Goal: Transaction & Acquisition: Purchase product/service

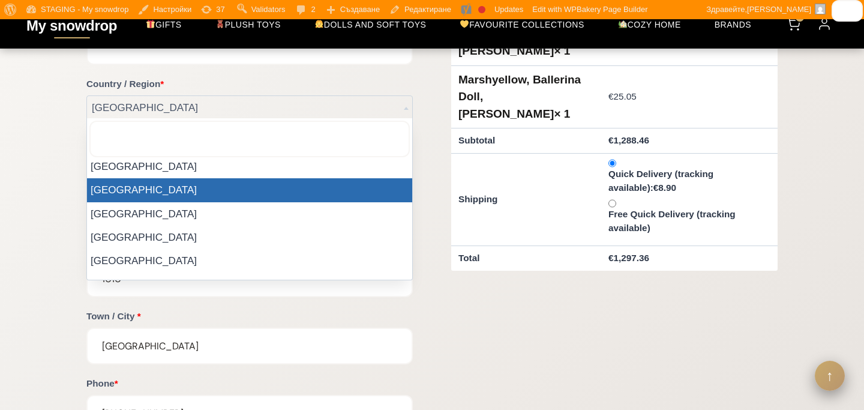
scroll to position [386, 0]
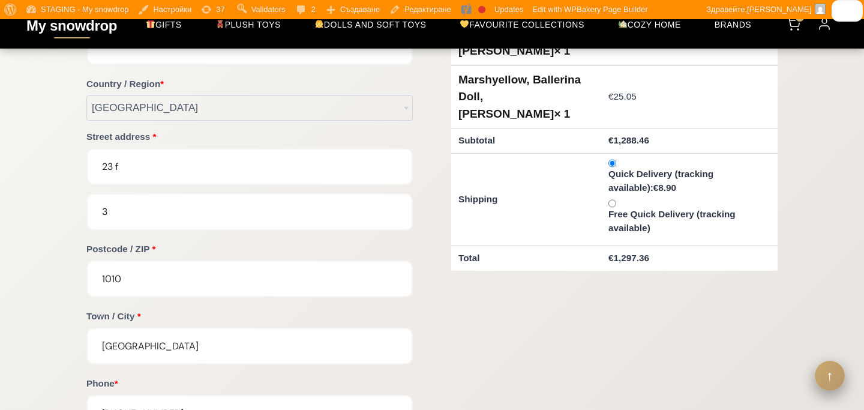
click at [438, 299] on form "Billing & Shipping First name * Peter Last name * Popov Company name (optional)…" at bounding box center [431, 221] width 691 height 609
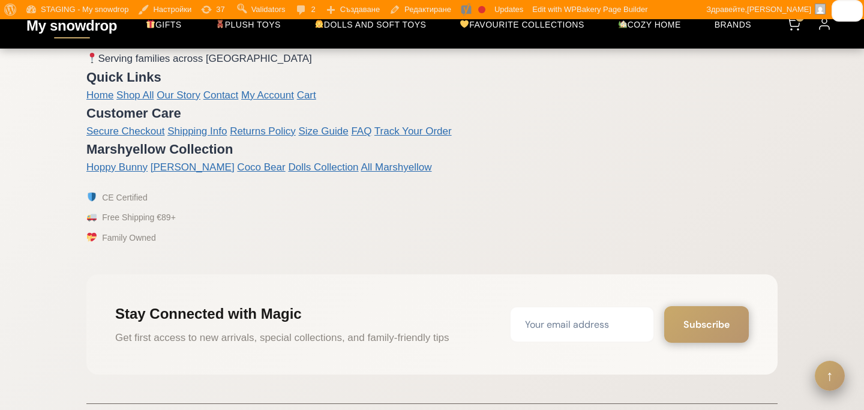
scroll to position [946, 0]
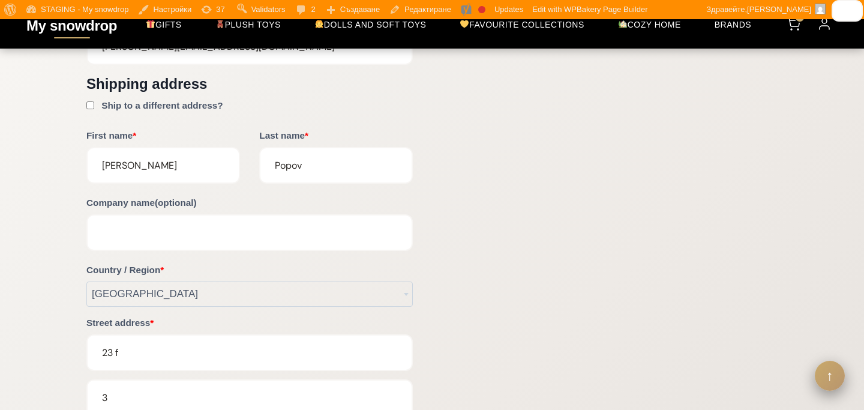
scroll to position [918, 0]
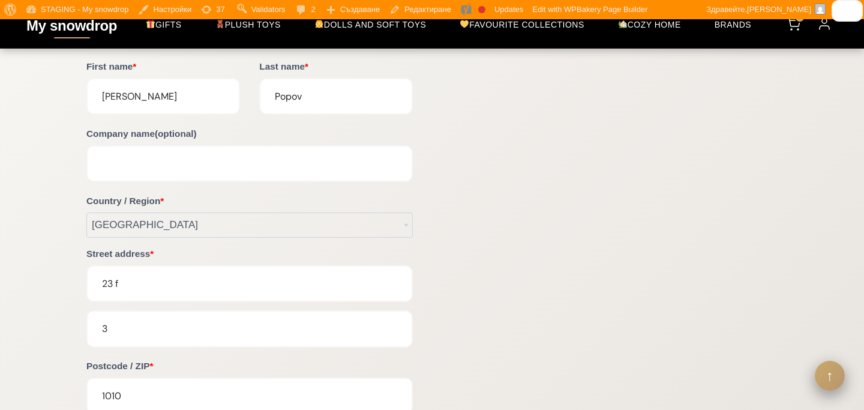
click at [373, 225] on span "[GEOGRAPHIC_DATA]" at bounding box center [249, 225] width 325 height 24
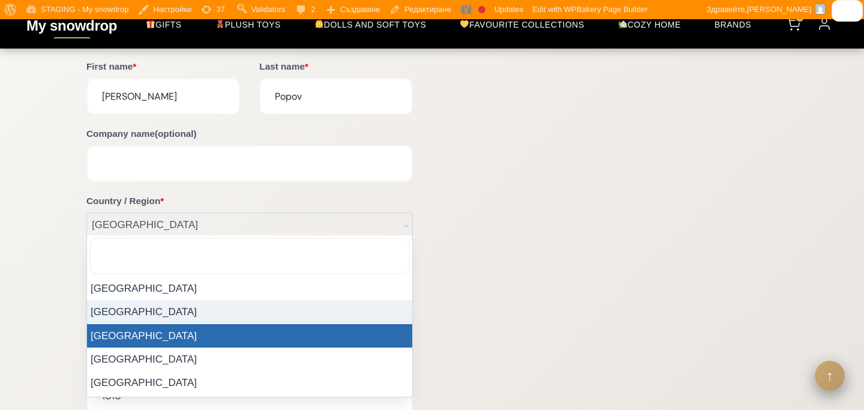
select select "BG"
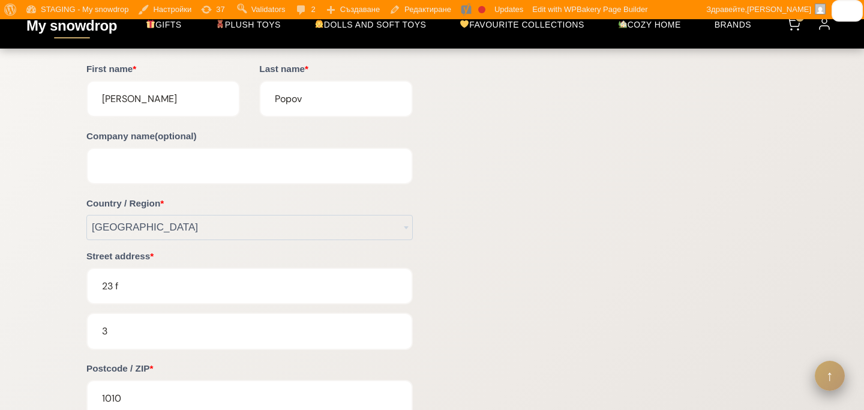
click at [483, 251] on form "Billing & Shipping First name * Peter Last name * Popov Company name (optional)…" at bounding box center [431, 150] width 691 height 1466
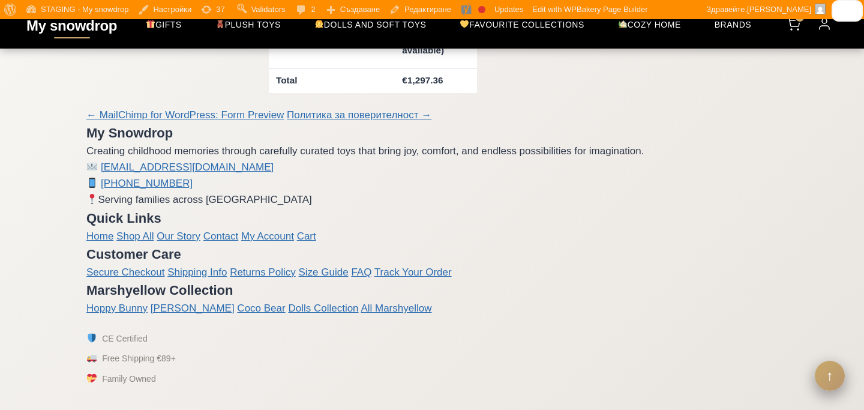
scroll to position [1902, 0]
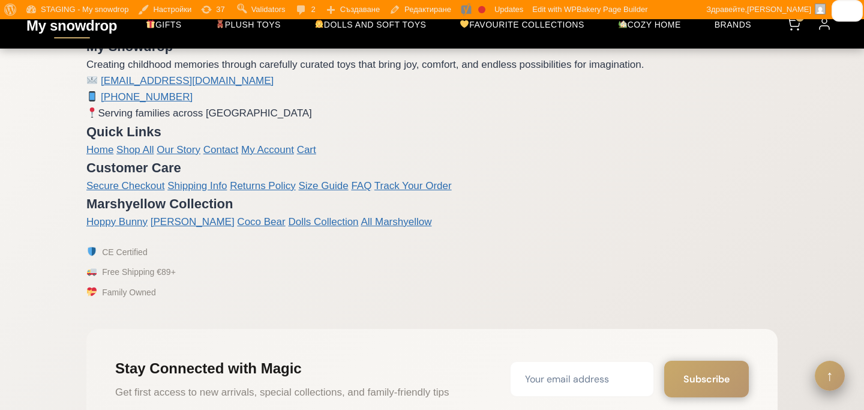
scroll to position [2501, 0]
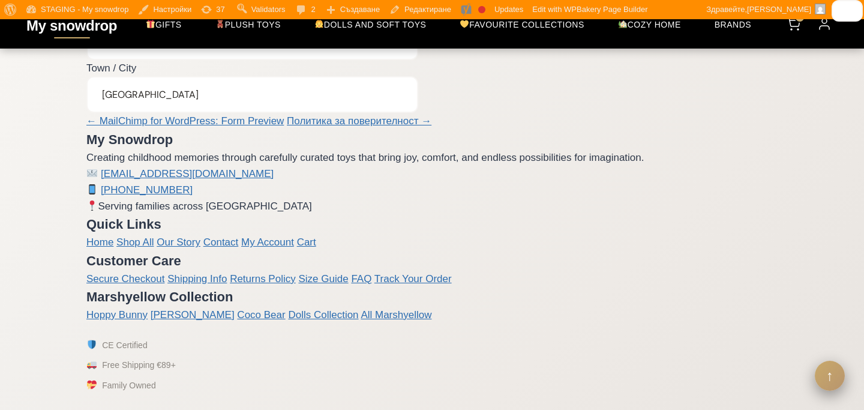
scroll to position [1898, 0]
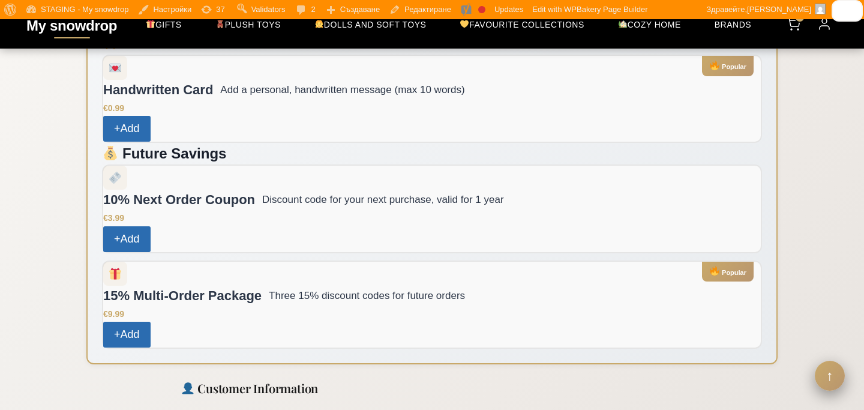
scroll to position [1154, 0]
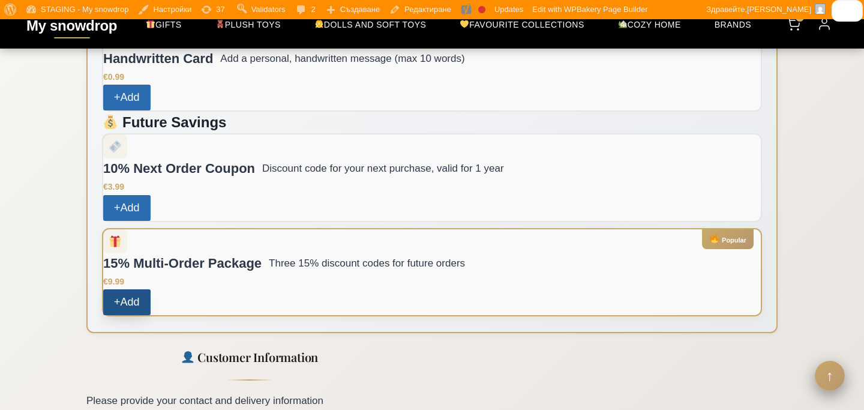
click at [134, 294] on span "Add" at bounding box center [130, 302] width 19 height 17
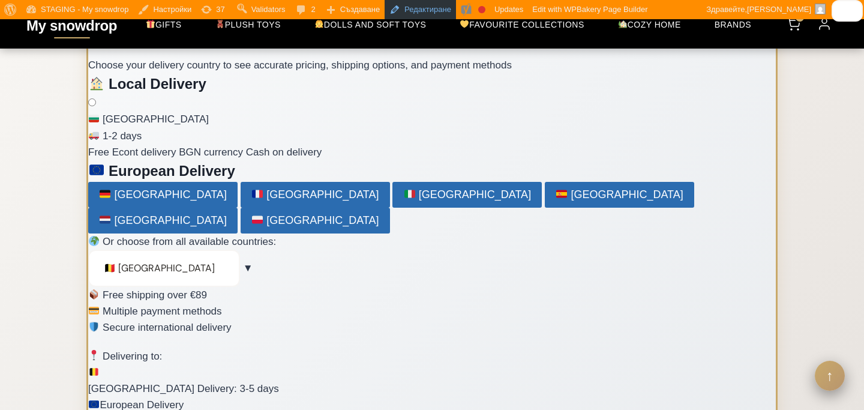
scroll to position [286, 0]
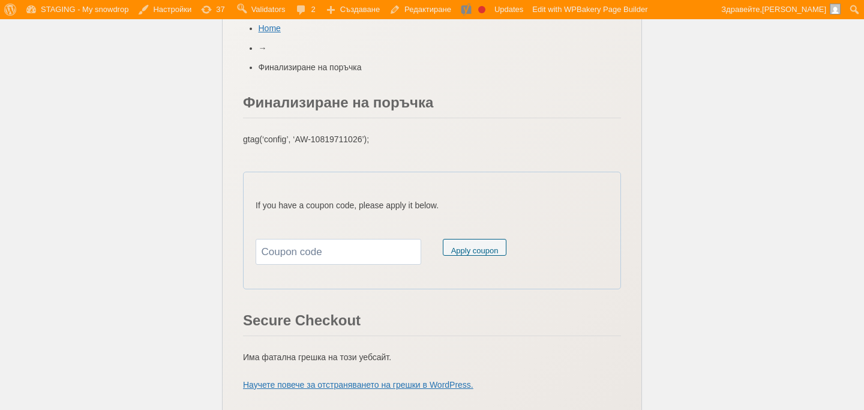
scroll to position [1966, 0]
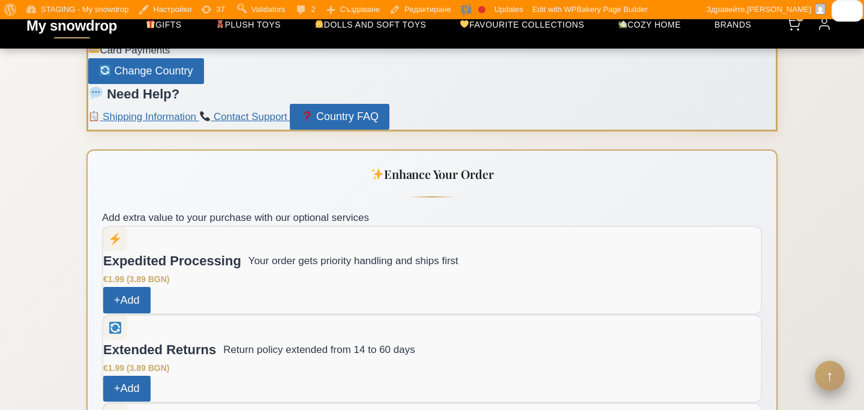
scroll to position [736, 0]
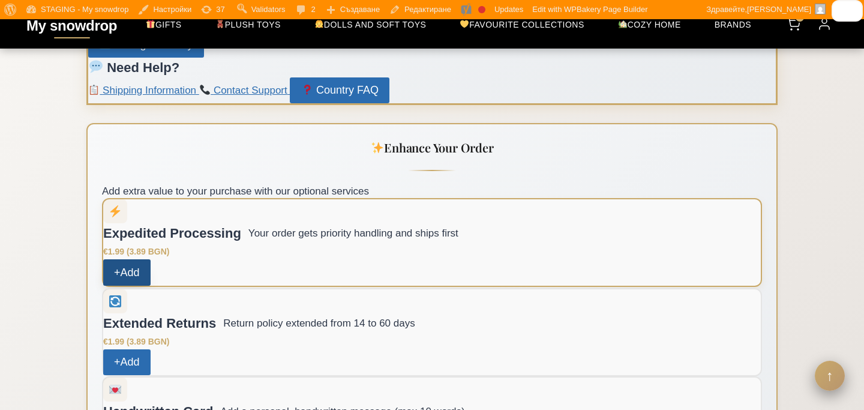
click at [124, 264] on span "Add" at bounding box center [130, 272] width 19 height 17
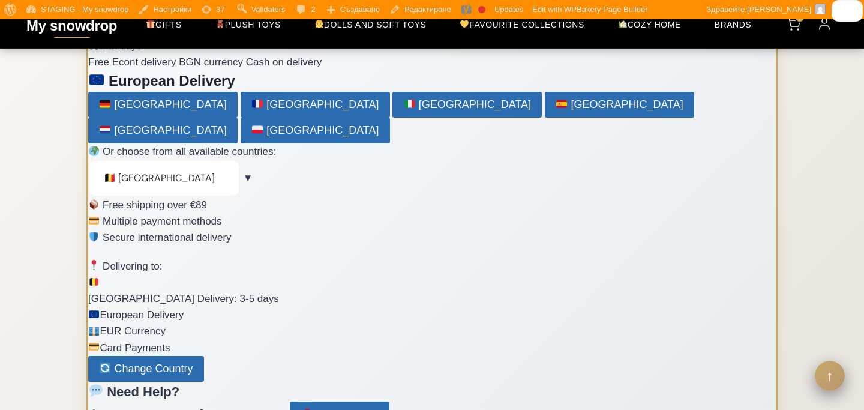
scroll to position [223, 0]
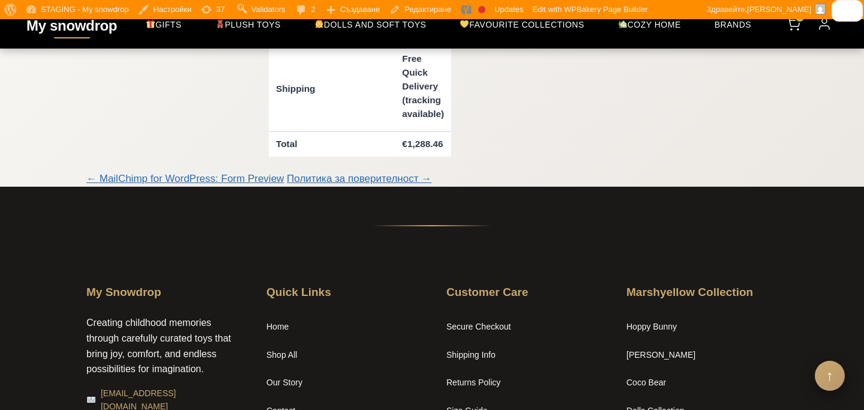
scroll to position [1487, 0]
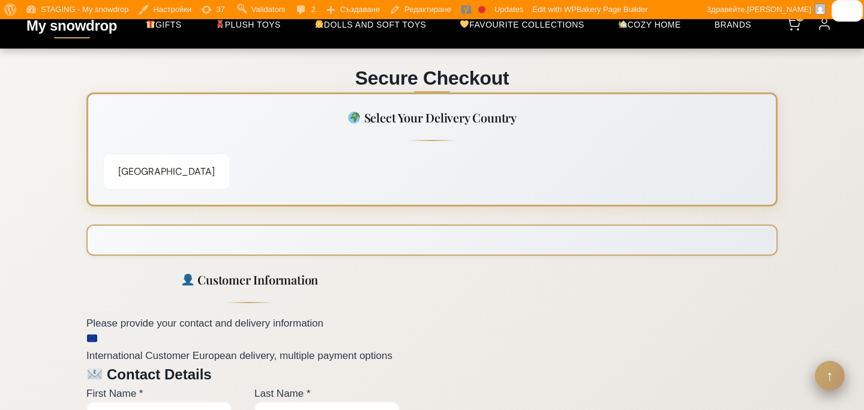
click at [437, 242] on div at bounding box center [431, 239] width 691 height 31
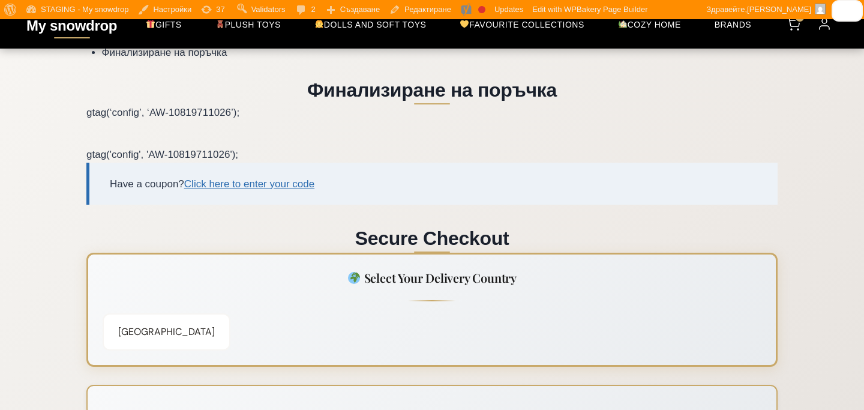
scroll to position [224, 0]
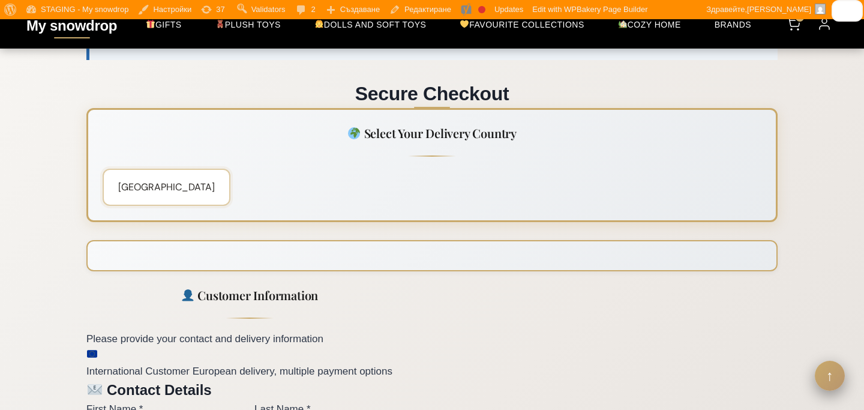
click at [158, 195] on select "Select a country… Austria Belgium Bulgaria Croatia Czech Republic Denmark Franc…" at bounding box center [167, 187] width 128 height 37
select select "BG"
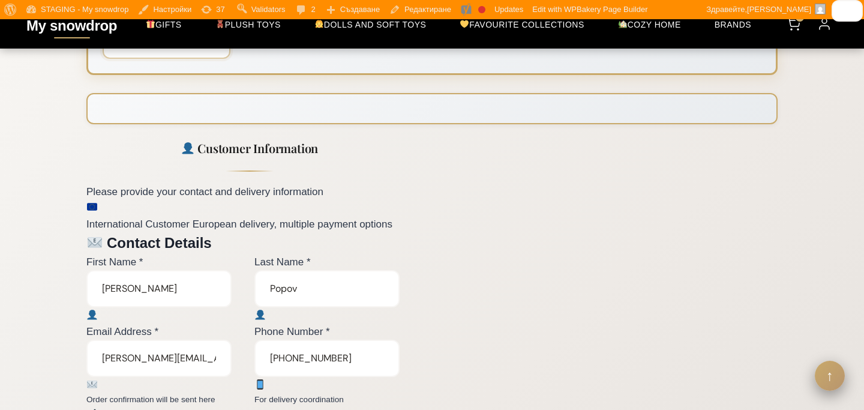
scroll to position [373, 0]
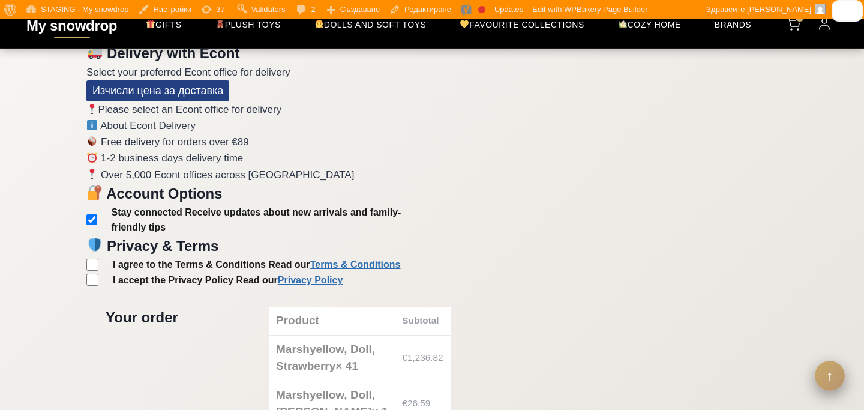
scroll to position [730, 0]
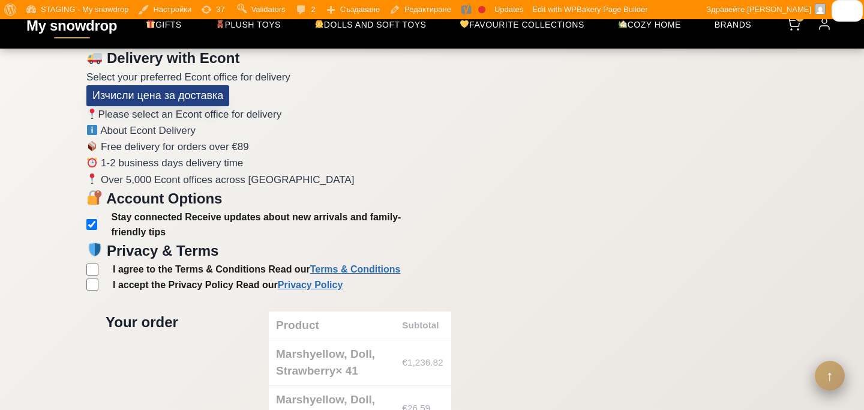
click at [198, 101] on button "Изчисли цена за доставка" at bounding box center [157, 95] width 143 height 21
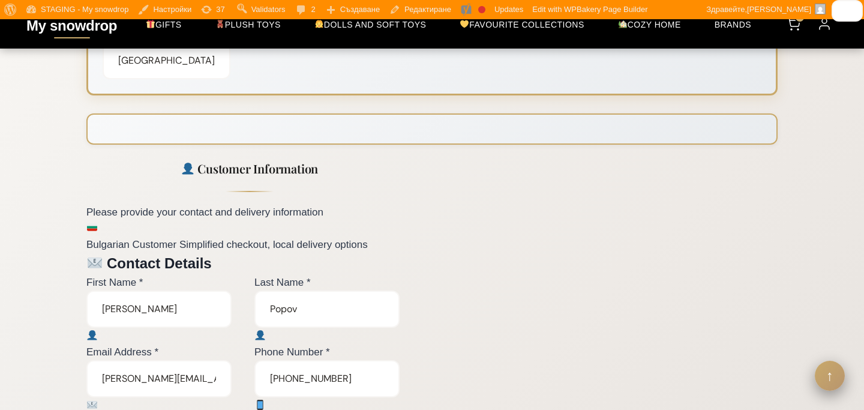
scroll to position [313, 0]
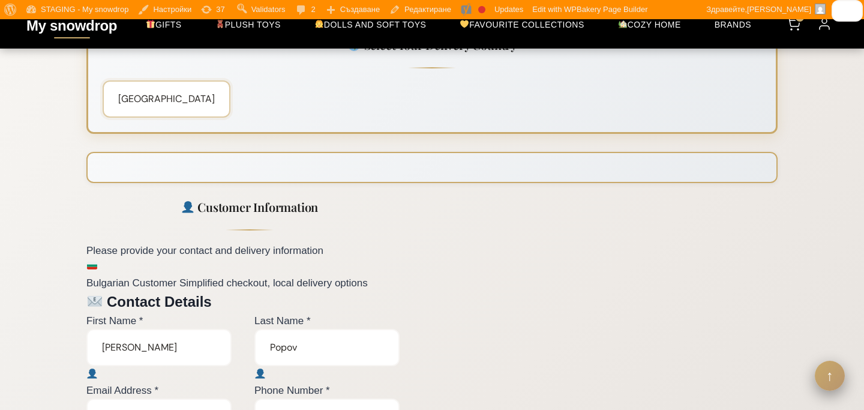
click at [167, 104] on select "Select a country… [GEOGRAPHIC_DATA] [GEOGRAPHIC_DATA] [GEOGRAPHIC_DATA] [GEOGRA…" at bounding box center [167, 98] width 128 height 37
select select "BG"
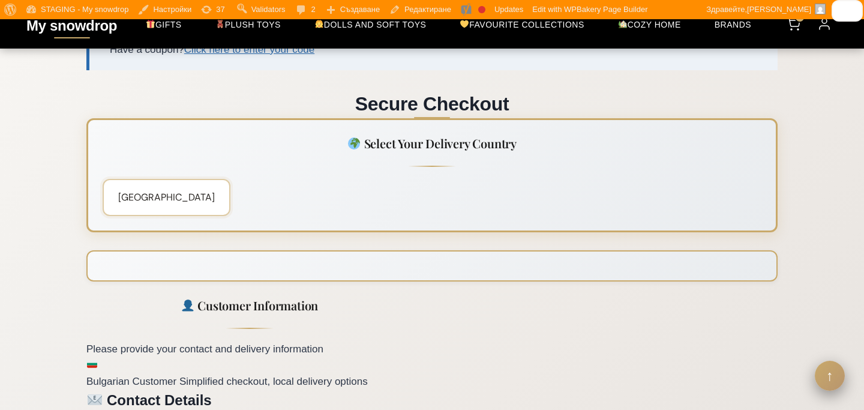
scroll to position [119, 0]
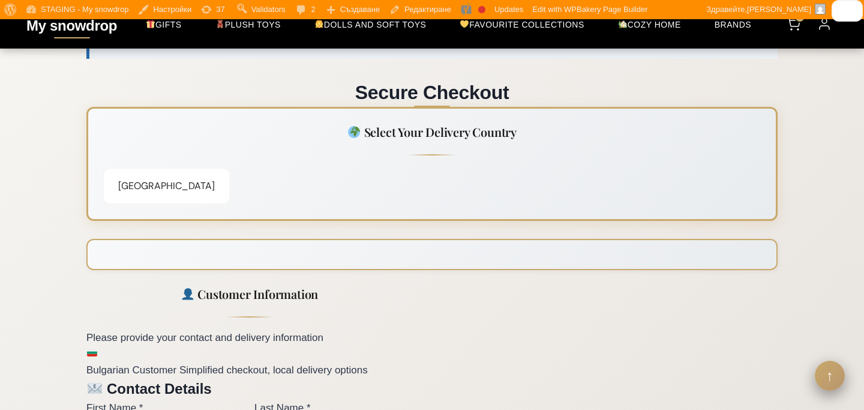
scroll to position [223, 0]
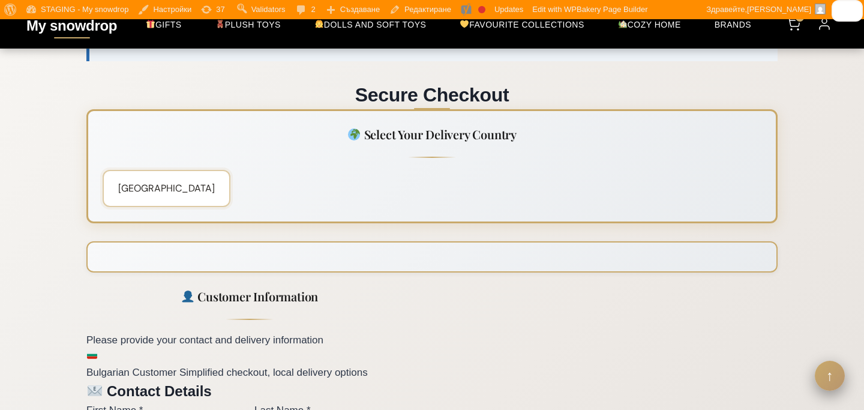
click at [175, 180] on select "Select a country… [GEOGRAPHIC_DATA] [GEOGRAPHIC_DATA] [GEOGRAPHIC_DATA] [GEOGRA…" at bounding box center [167, 188] width 128 height 37
select select "BG"
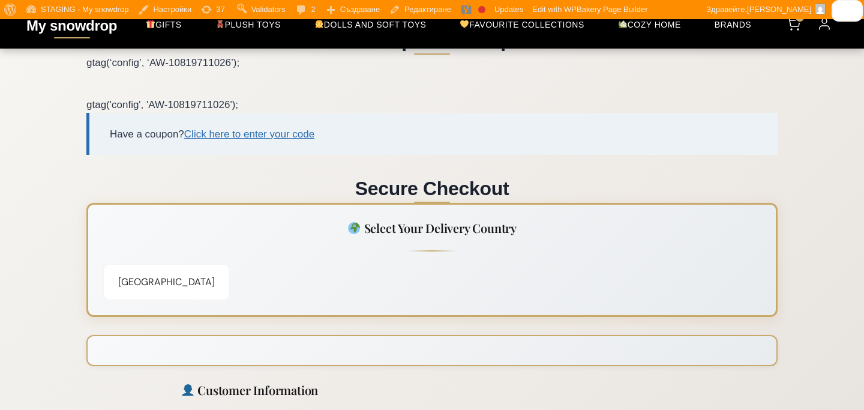
scroll to position [166, 0]
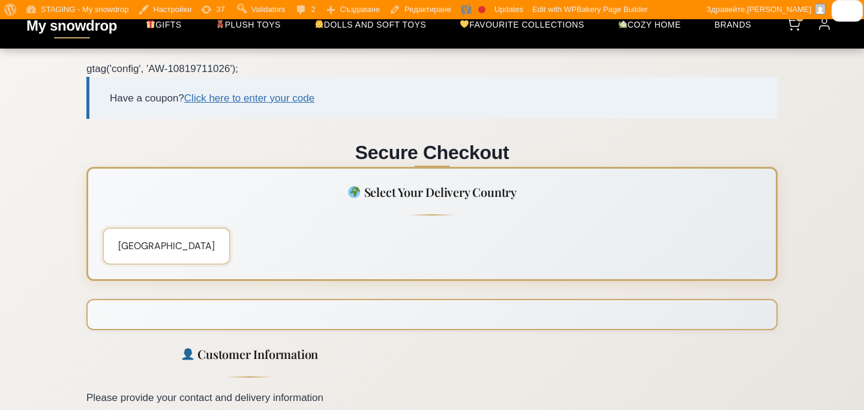
click at [176, 248] on select "Select a country… [GEOGRAPHIC_DATA] [GEOGRAPHIC_DATA] [GEOGRAPHIC_DATA] [GEOGRA…" at bounding box center [167, 245] width 128 height 37
select select "AT"
click at [197, 196] on h2 "Select Your Delivery Country" at bounding box center [432, 199] width 659 height 32
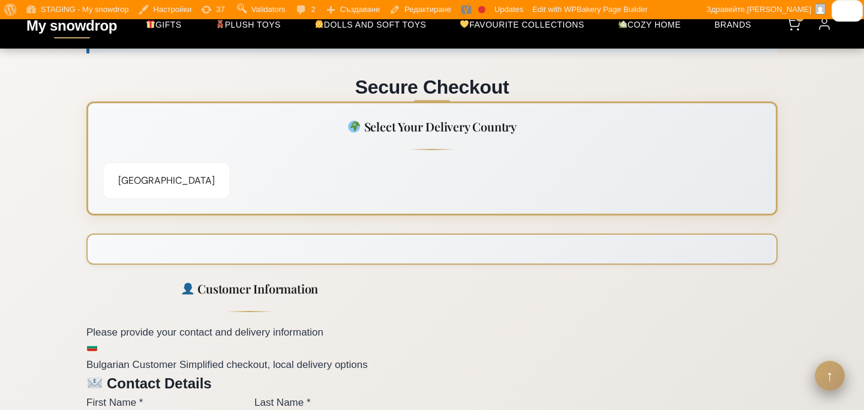
scroll to position [238, 0]
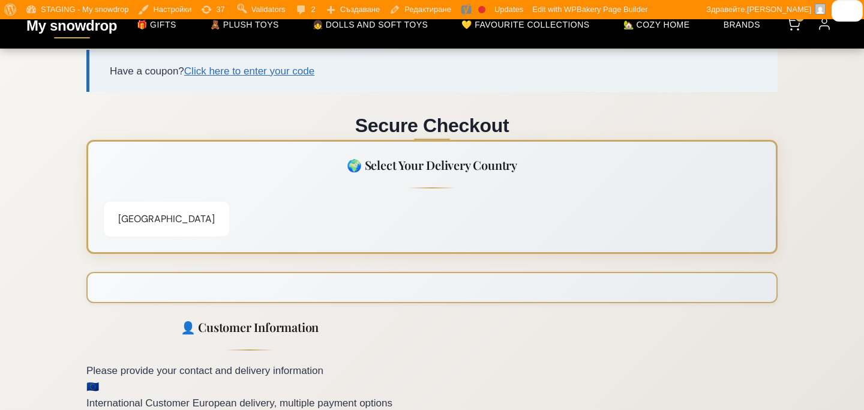
scroll to position [220, 0]
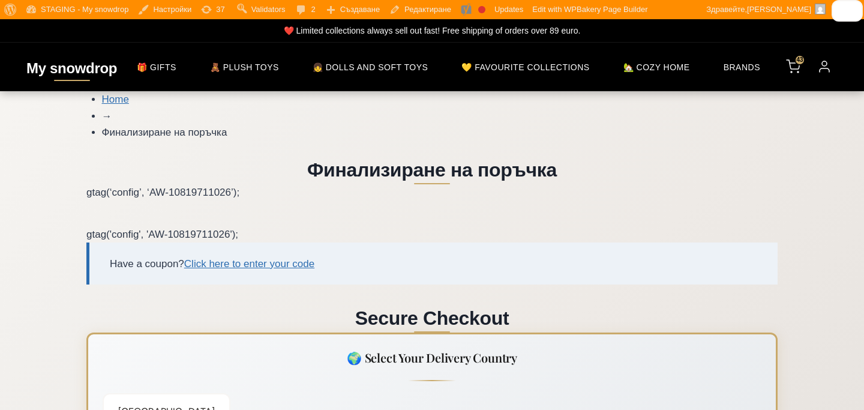
scroll to position [217, 0]
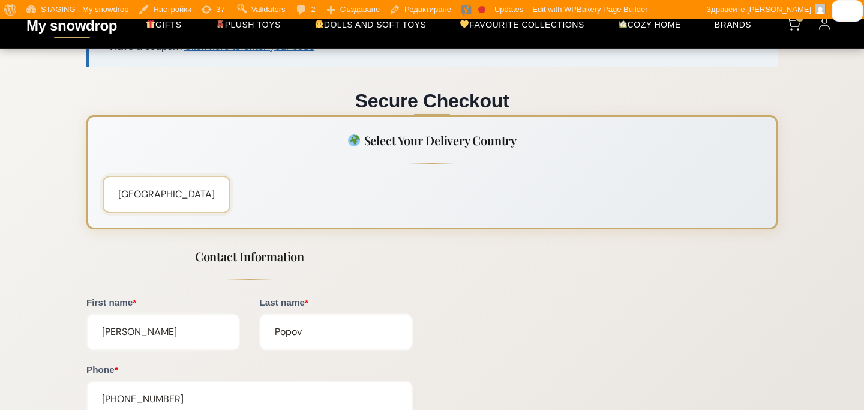
click at [194, 196] on select "Select a country… [GEOGRAPHIC_DATA] [GEOGRAPHIC_DATA] [GEOGRAPHIC_DATA] [GEOGRA…" at bounding box center [167, 194] width 128 height 37
select select "AT"
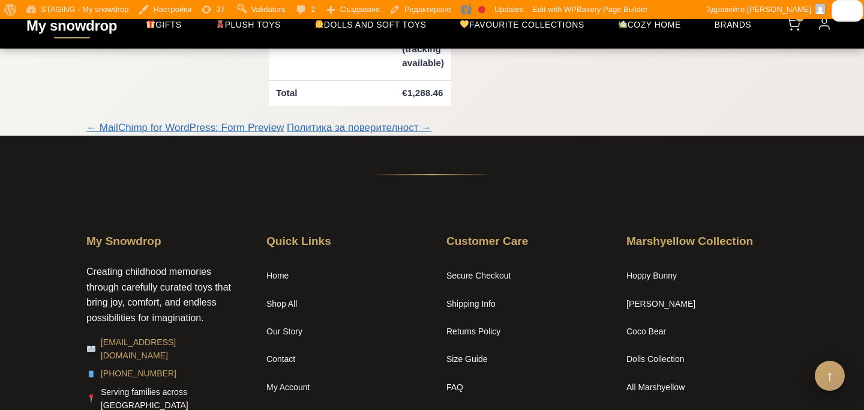
scroll to position [1022, 0]
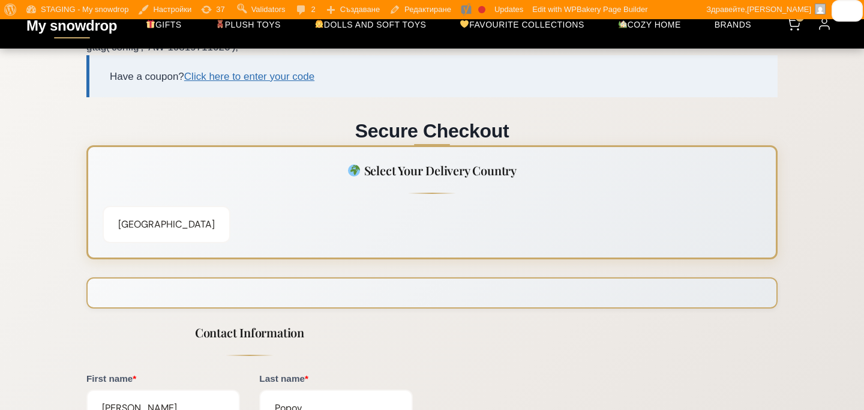
scroll to position [262, 0]
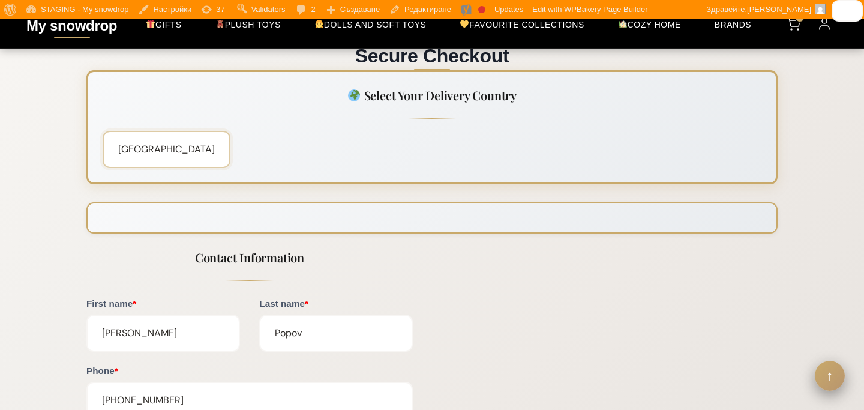
click at [141, 145] on select "Select a country… Austria Belgium Bulgaria Croatia Czech Republic Denmark Franc…" at bounding box center [167, 149] width 128 height 37
select select "HR"
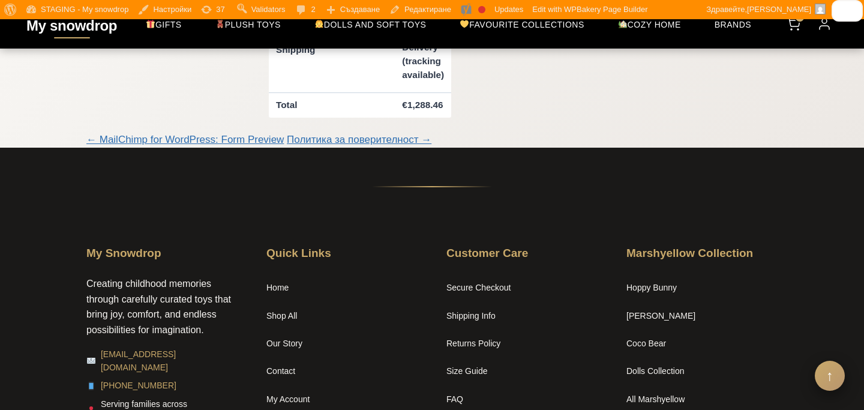
scroll to position [983, 0]
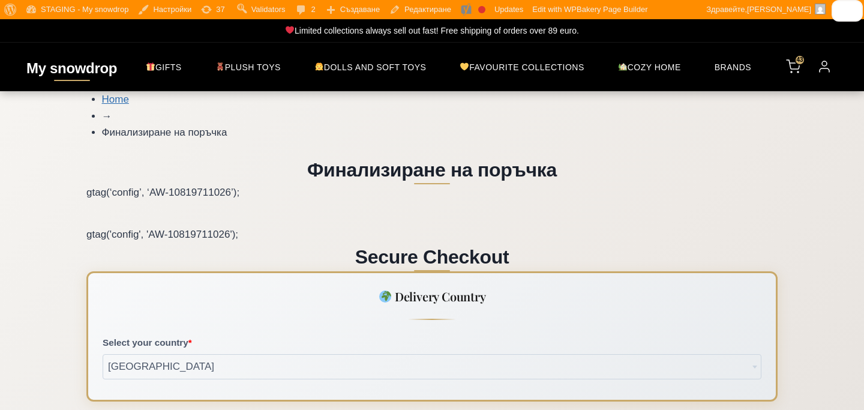
scroll to position [109, 0]
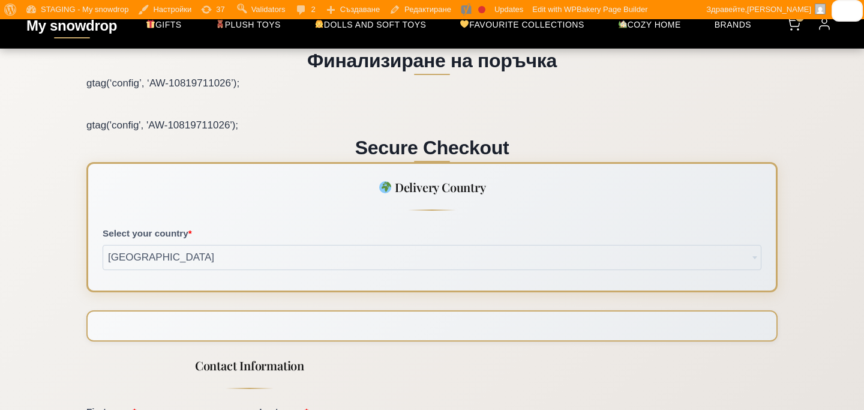
click at [387, 254] on span "[GEOGRAPHIC_DATA]" at bounding box center [432, 257] width 658 height 24
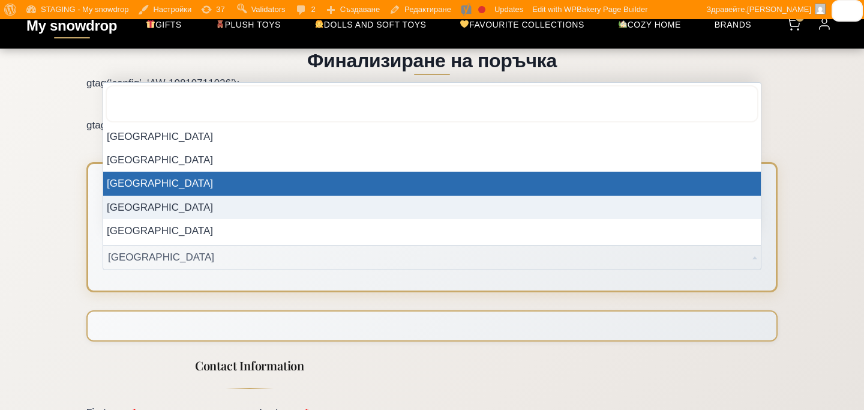
select select "BG"
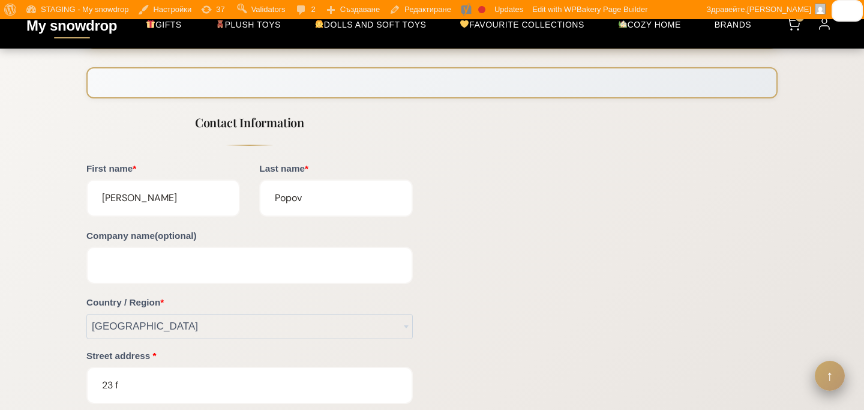
scroll to position [352, 0]
click at [360, 334] on span "[GEOGRAPHIC_DATA]" at bounding box center [249, 327] width 325 height 24
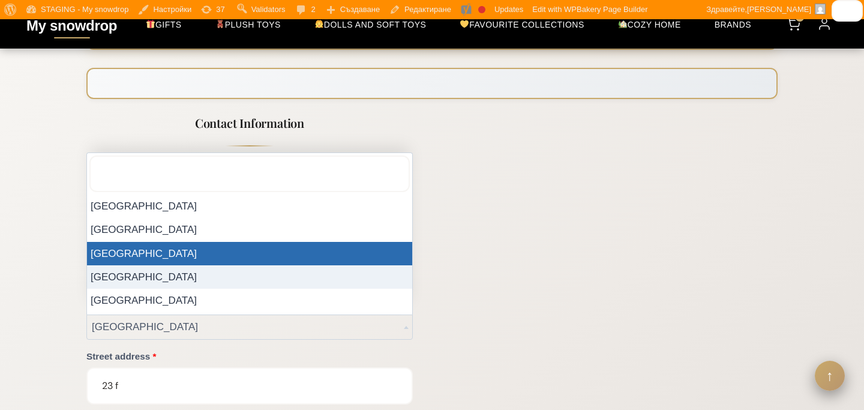
select select "BG"
select select "BG-04"
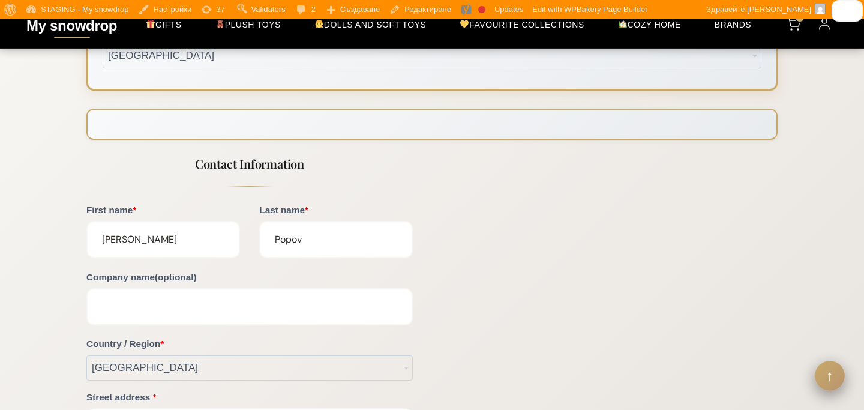
scroll to position [482, 0]
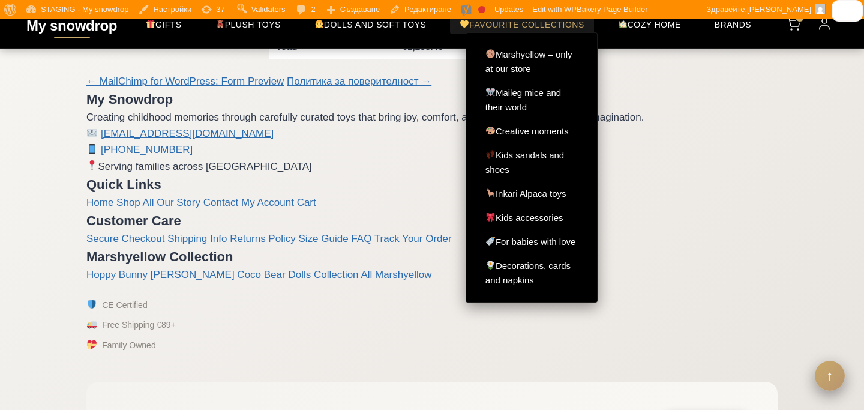
scroll to position [1398, 0]
